Goal: Task Accomplishment & Management: Manage account settings

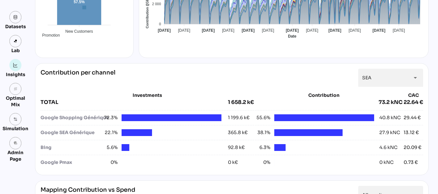
scroll to position [183, 0]
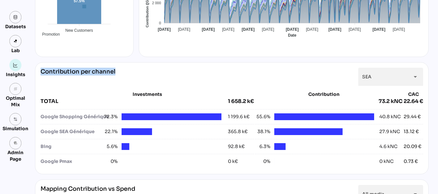
drag, startPoint x: 120, startPoint y: 69, endPoint x: 39, endPoint y: 73, distance: 81.1
click at [41, 73] on div "Contribution per channel SEA *** arrow_drop_down" at bounding box center [232, 77] width 382 height 18
copy div "Contribution per channel"
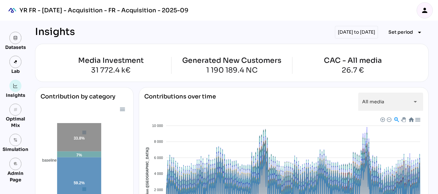
scroll to position [213, 0]
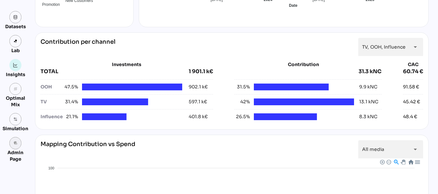
click at [19, 141] on link "admin_panel_settings" at bounding box center [15, 143] width 12 height 12
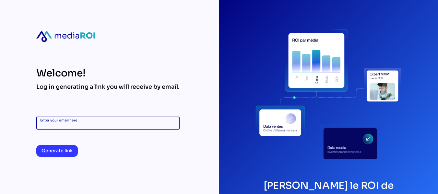
click at [115, 121] on input "Enter your email here" at bounding box center [107, 123] width 135 height 13
type input "**********"
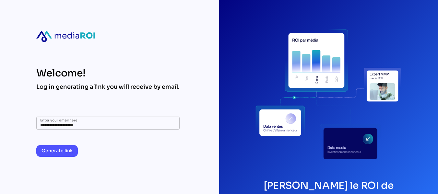
click at [73, 150] on button "Generate link" at bounding box center [56, 151] width 41 height 12
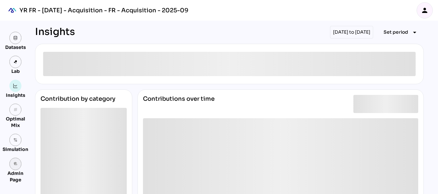
click at [18, 166] on link "admin_panel_settings" at bounding box center [15, 164] width 12 height 12
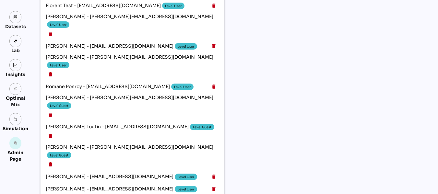
scroll to position [1128, 0]
